Goal: Transaction & Acquisition: Book appointment/travel/reservation

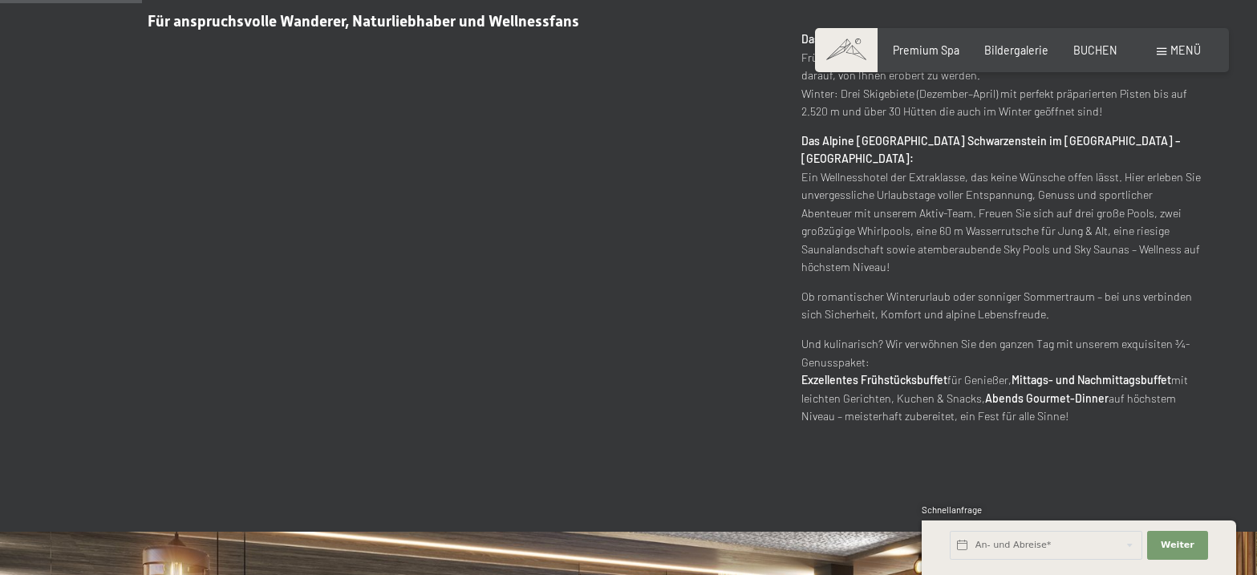
scroll to position [882, 0]
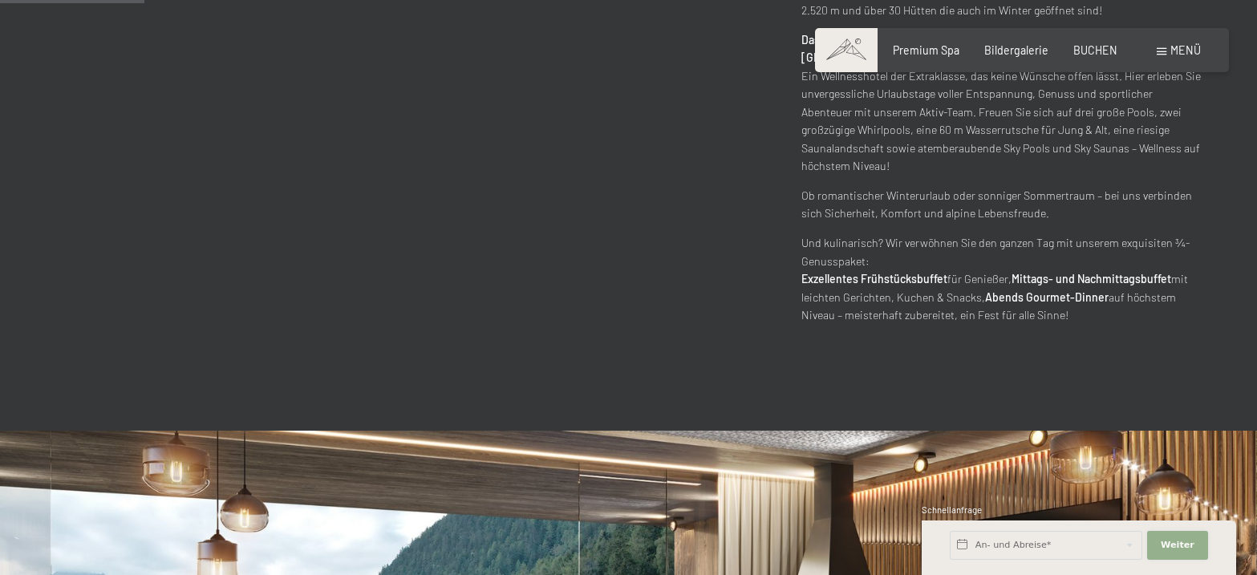
click at [1163, 545] on span "Weiter" at bounding box center [1178, 545] width 34 height 13
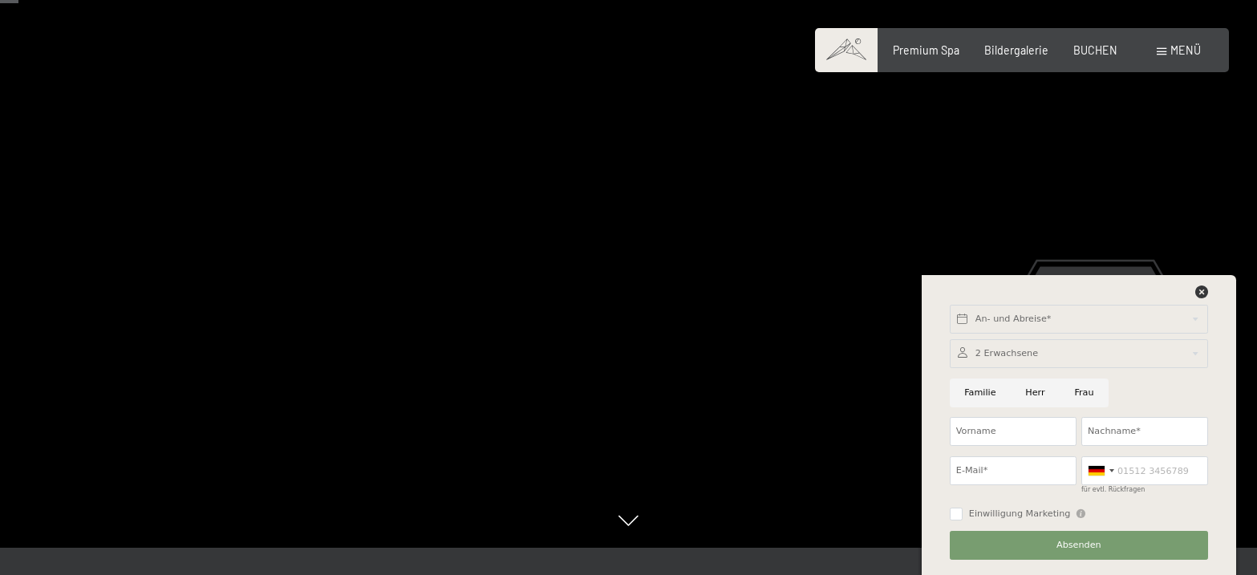
scroll to position [0, 0]
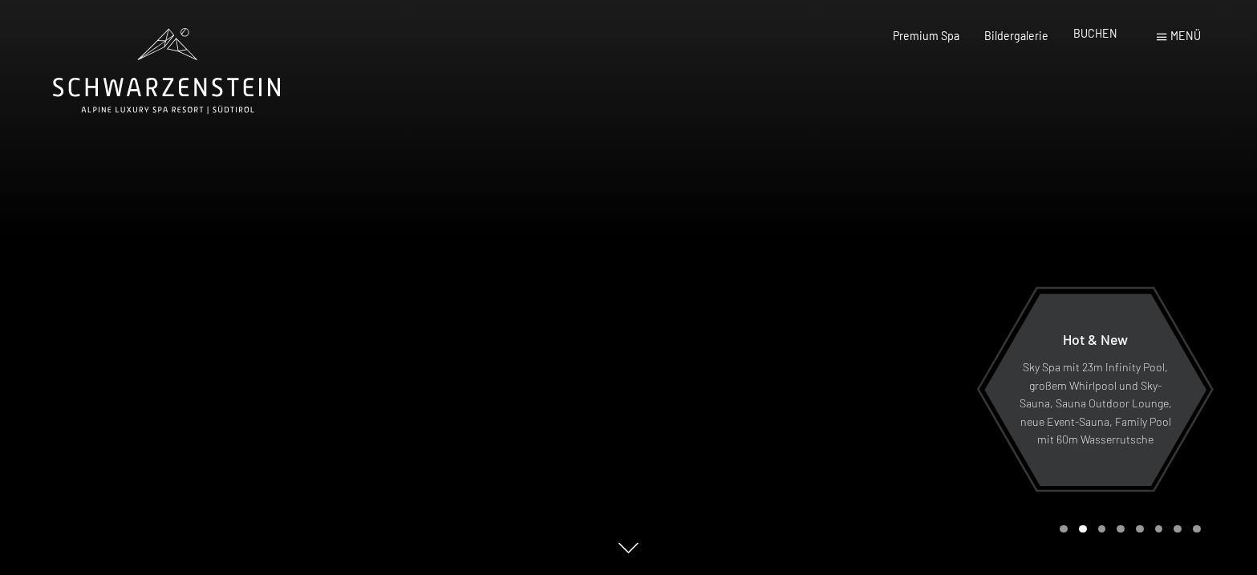
click at [1099, 35] on span "BUCHEN" at bounding box center [1095, 33] width 44 height 14
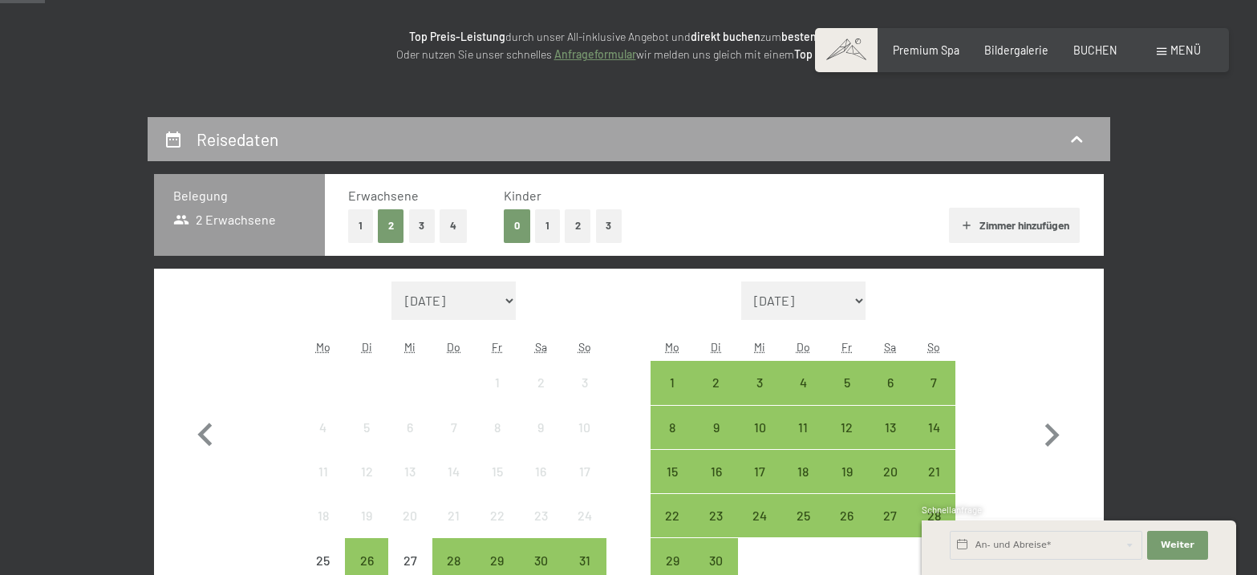
scroll to position [321, 0]
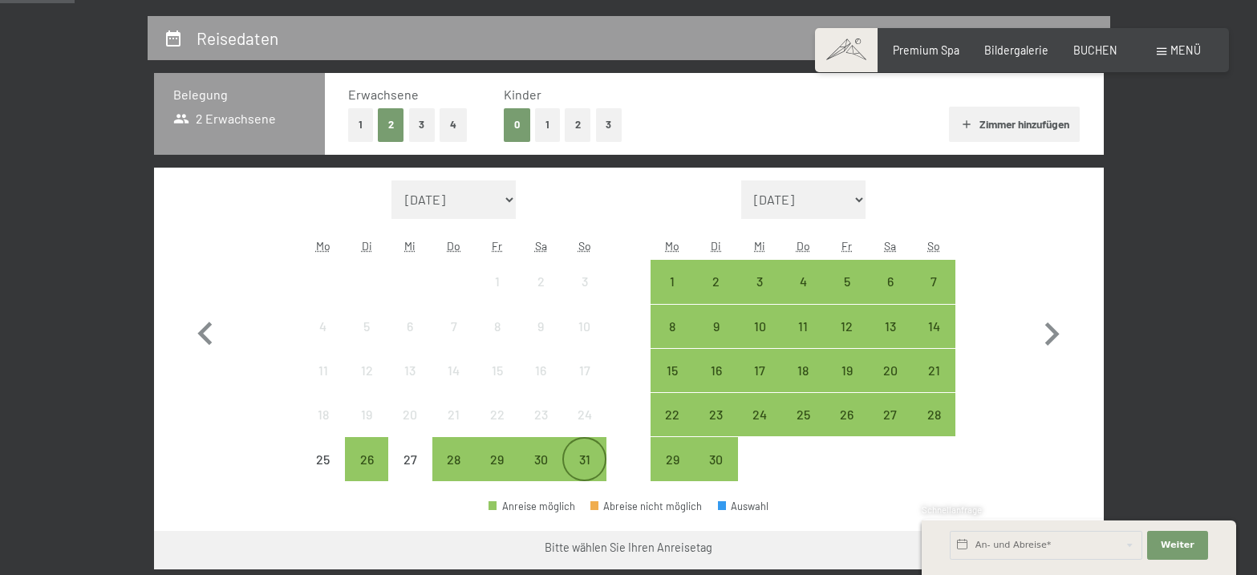
click at [586, 456] on div "31" at bounding box center [584, 473] width 40 height 40
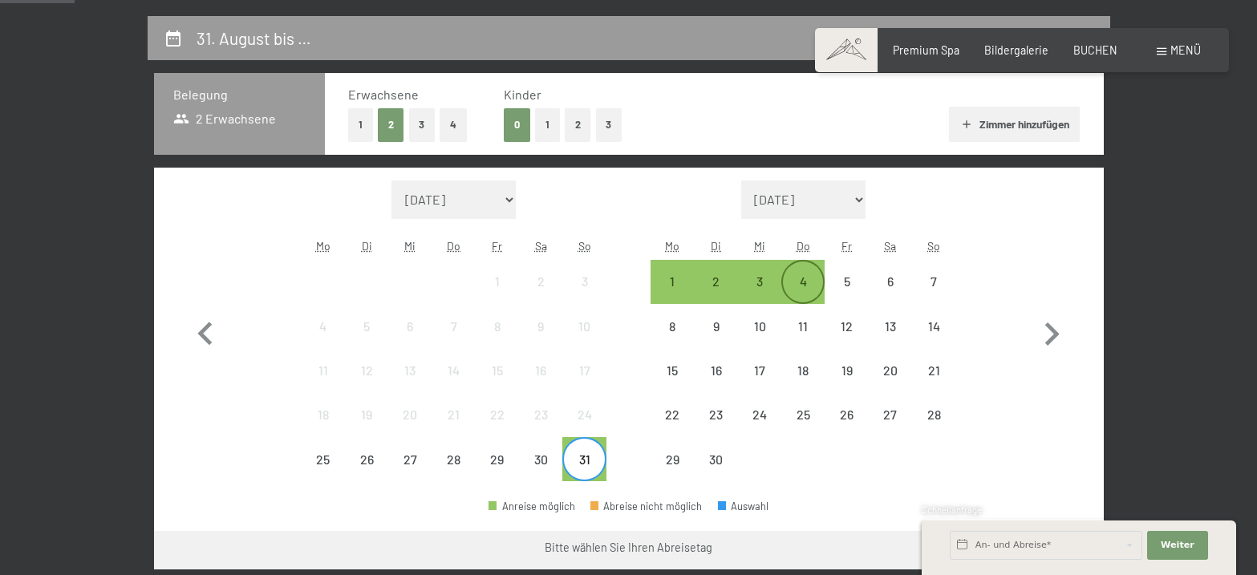
click at [805, 275] on div "4" at bounding box center [803, 295] width 40 height 40
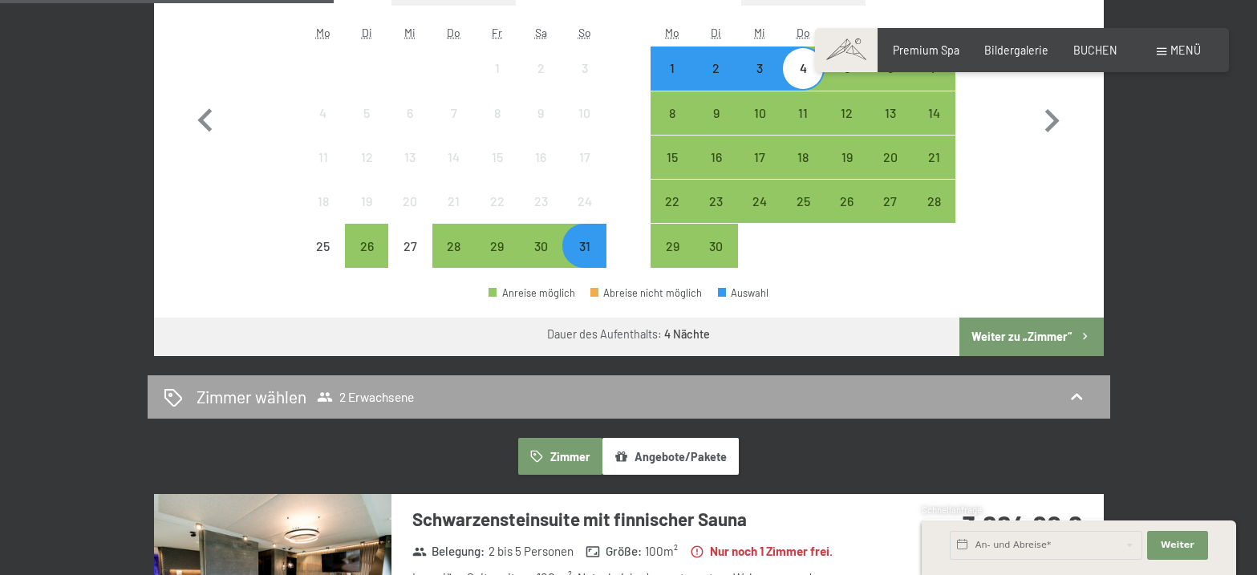
scroll to position [562, 0]
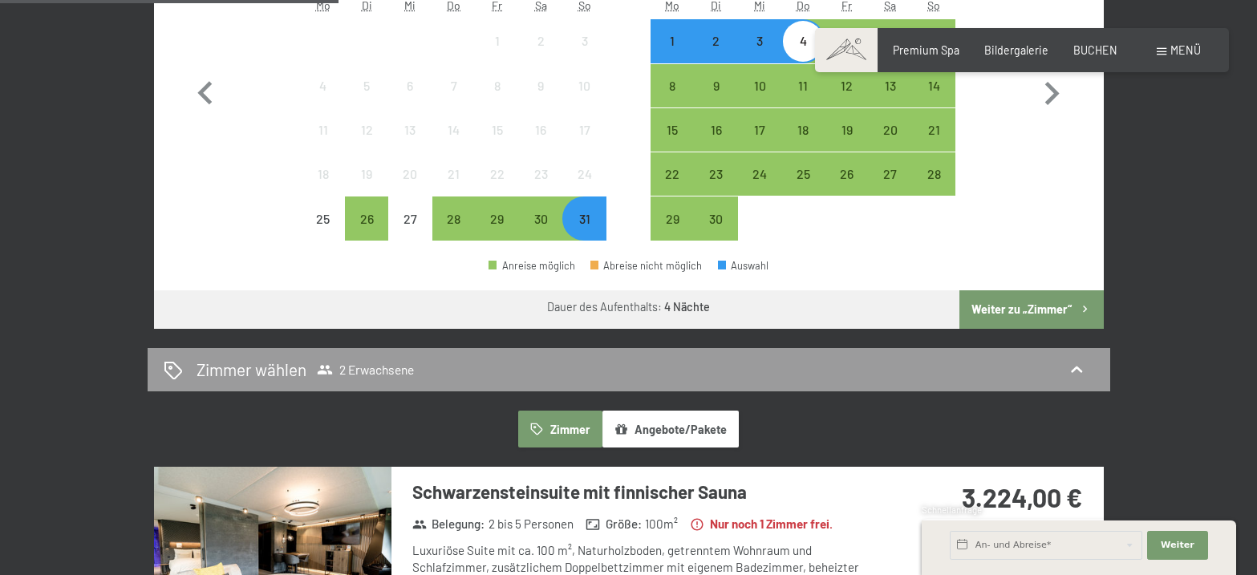
click at [1030, 302] on button "Weiter zu „Zimmer“" at bounding box center [1031, 309] width 144 height 39
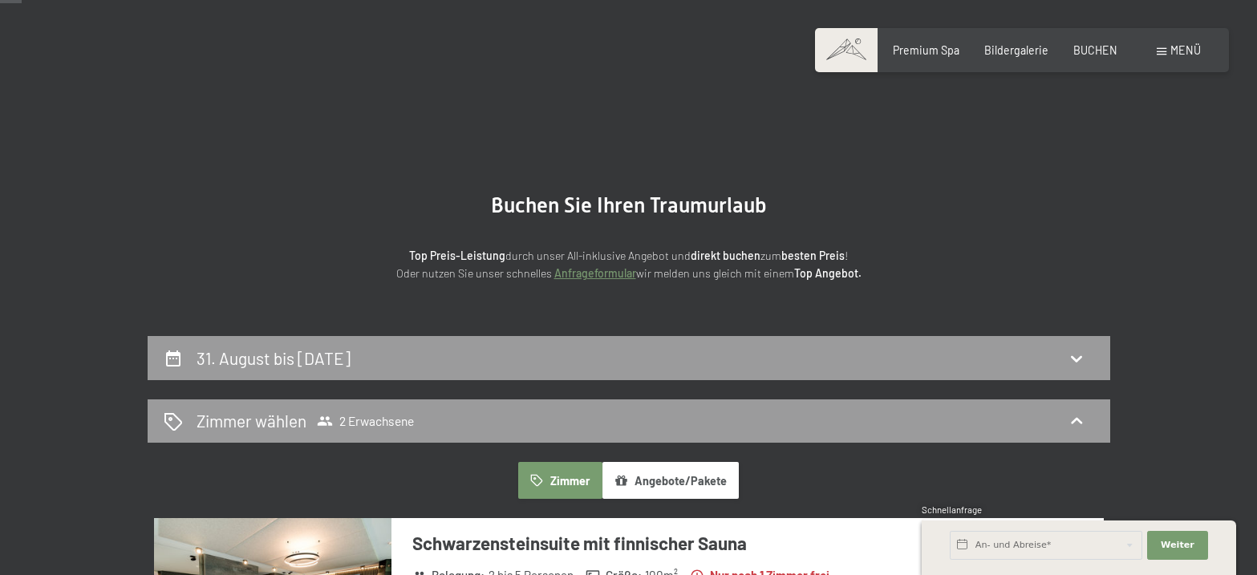
scroll to position [0, 0]
